Goal: Task Accomplishment & Management: Use online tool/utility

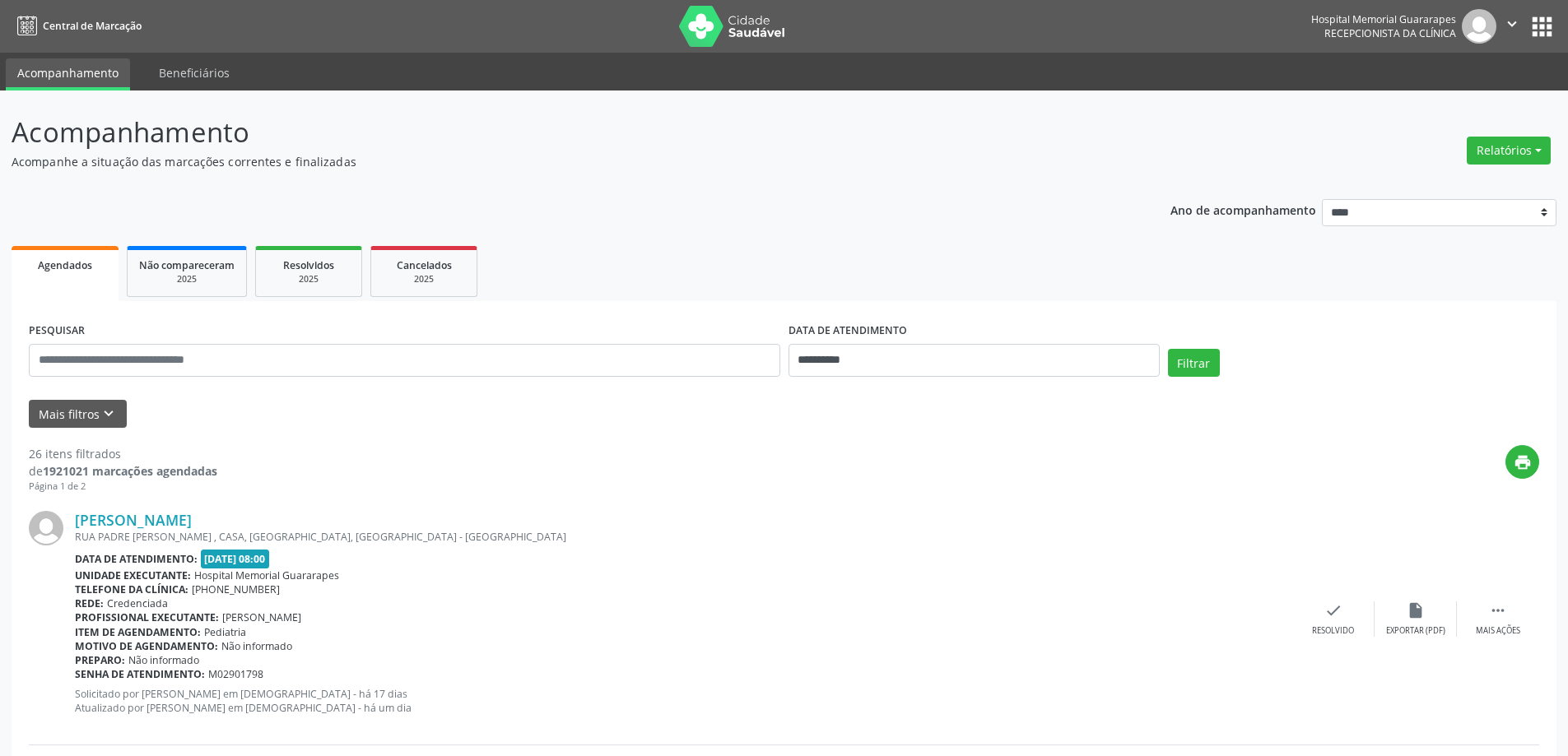
click at [1524, 150] on button "Relatórios" at bounding box center [1508, 150] width 84 height 28
click at [1446, 184] on link "Agendamentos" at bounding box center [1462, 185] width 177 height 23
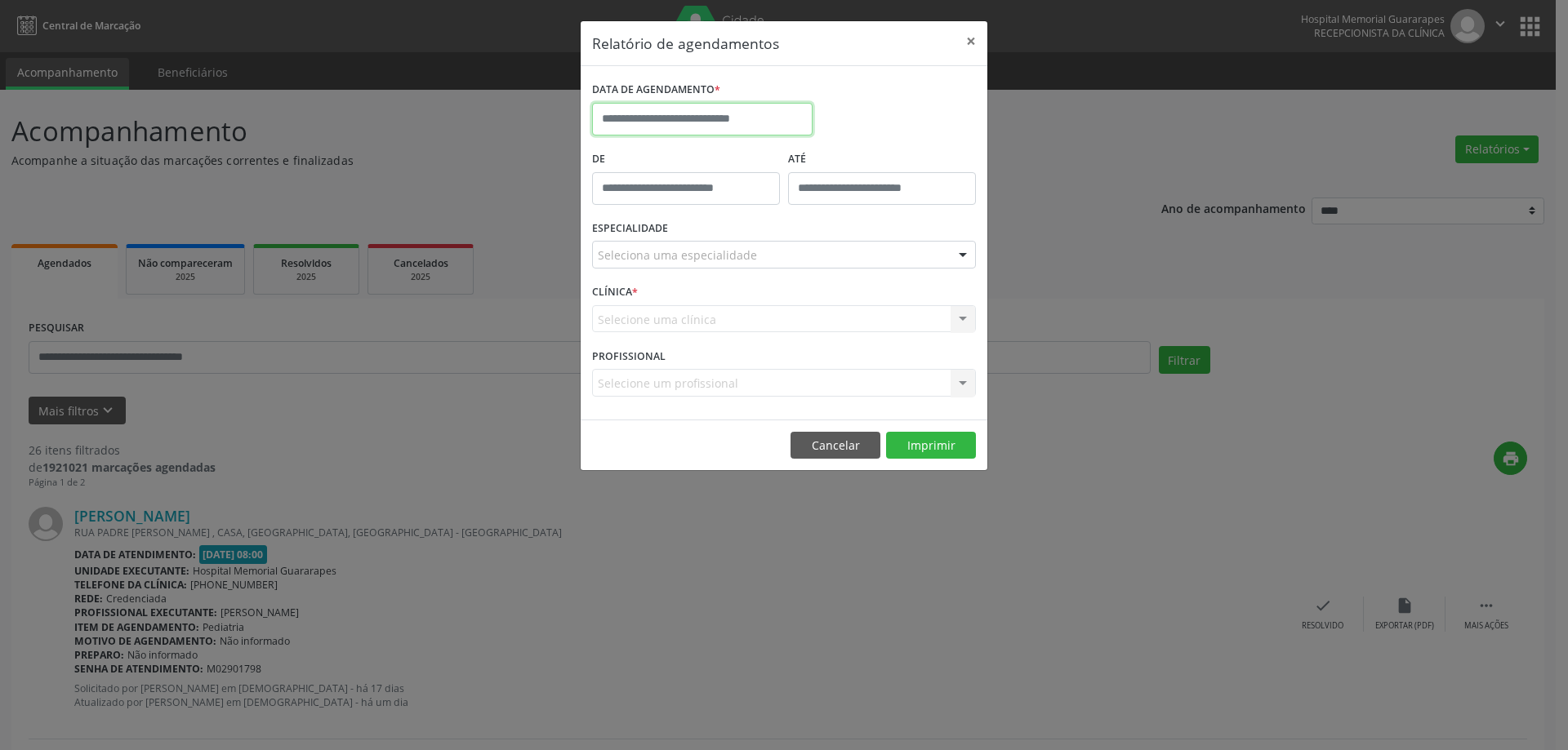
click at [721, 117] on input "text" at bounding box center [702, 119] width 220 height 32
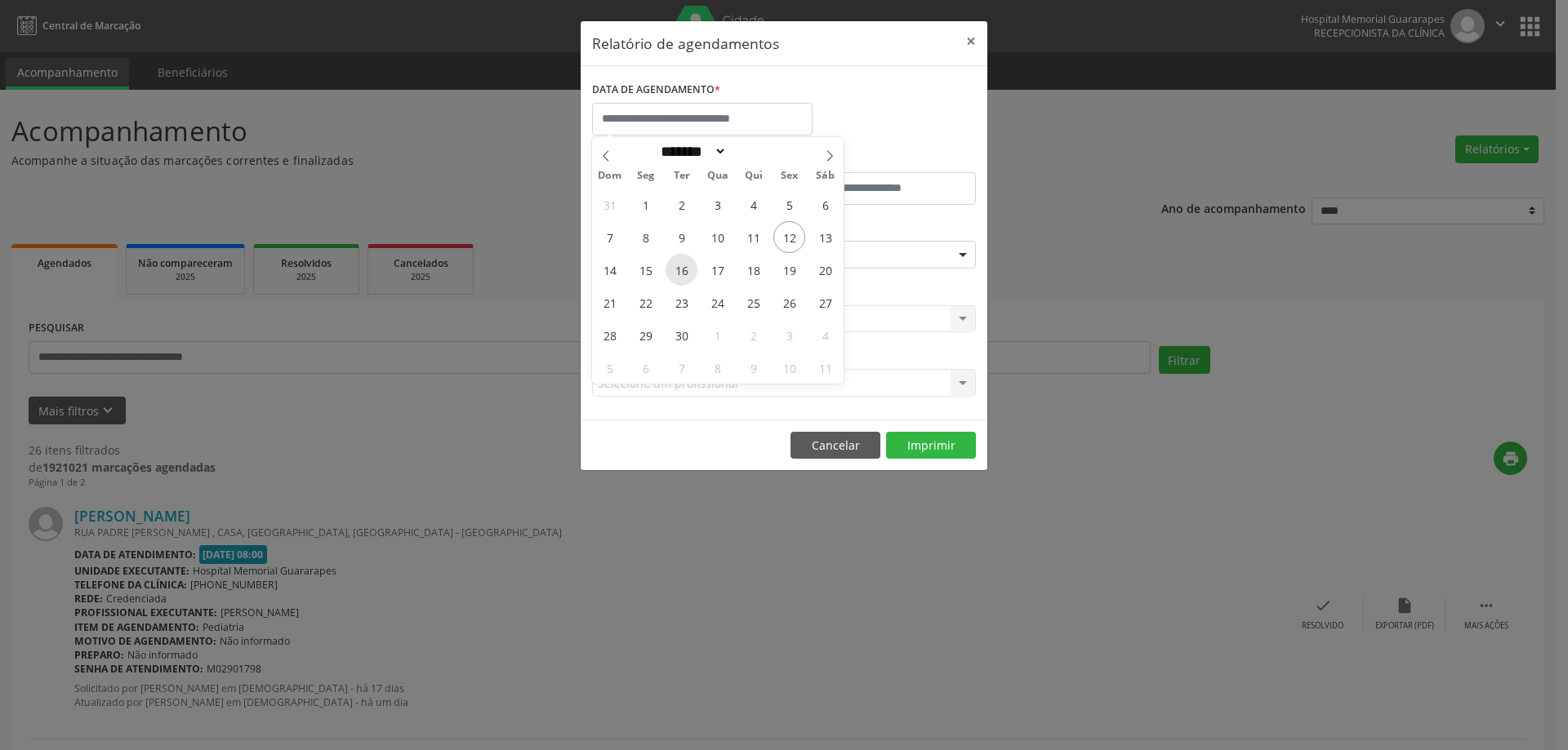
click at [675, 259] on span "16" at bounding box center [681, 269] width 32 height 32
type input "**********"
click at [675, 259] on span "16" at bounding box center [681, 269] width 32 height 32
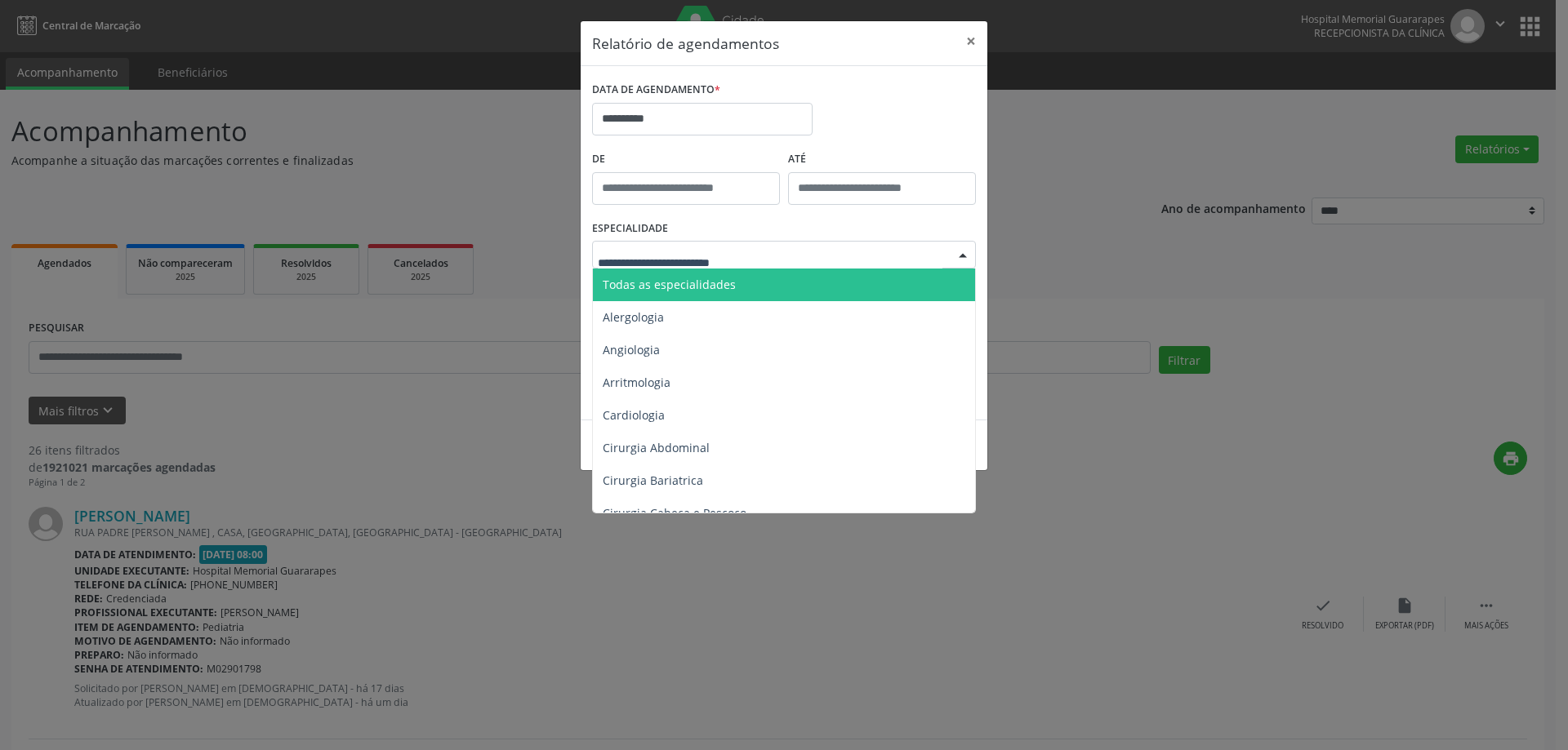
click at [796, 250] on div at bounding box center [784, 254] width 383 height 27
click at [798, 278] on span "Todas as especialidades" at bounding box center [785, 284] width 384 height 32
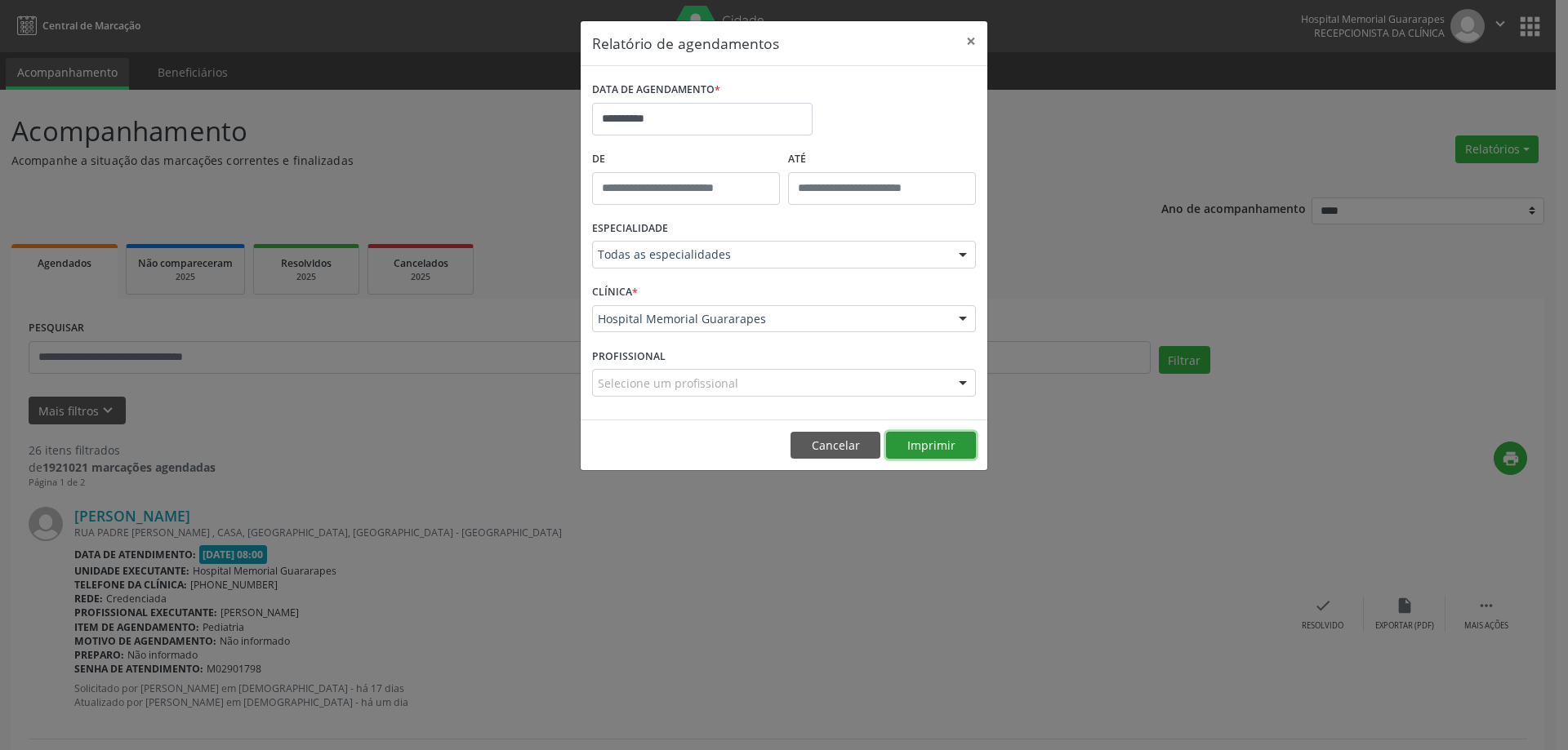
click at [943, 435] on button "Imprimir" at bounding box center [931, 445] width 90 height 27
